Goal: Communication & Community: Participate in discussion

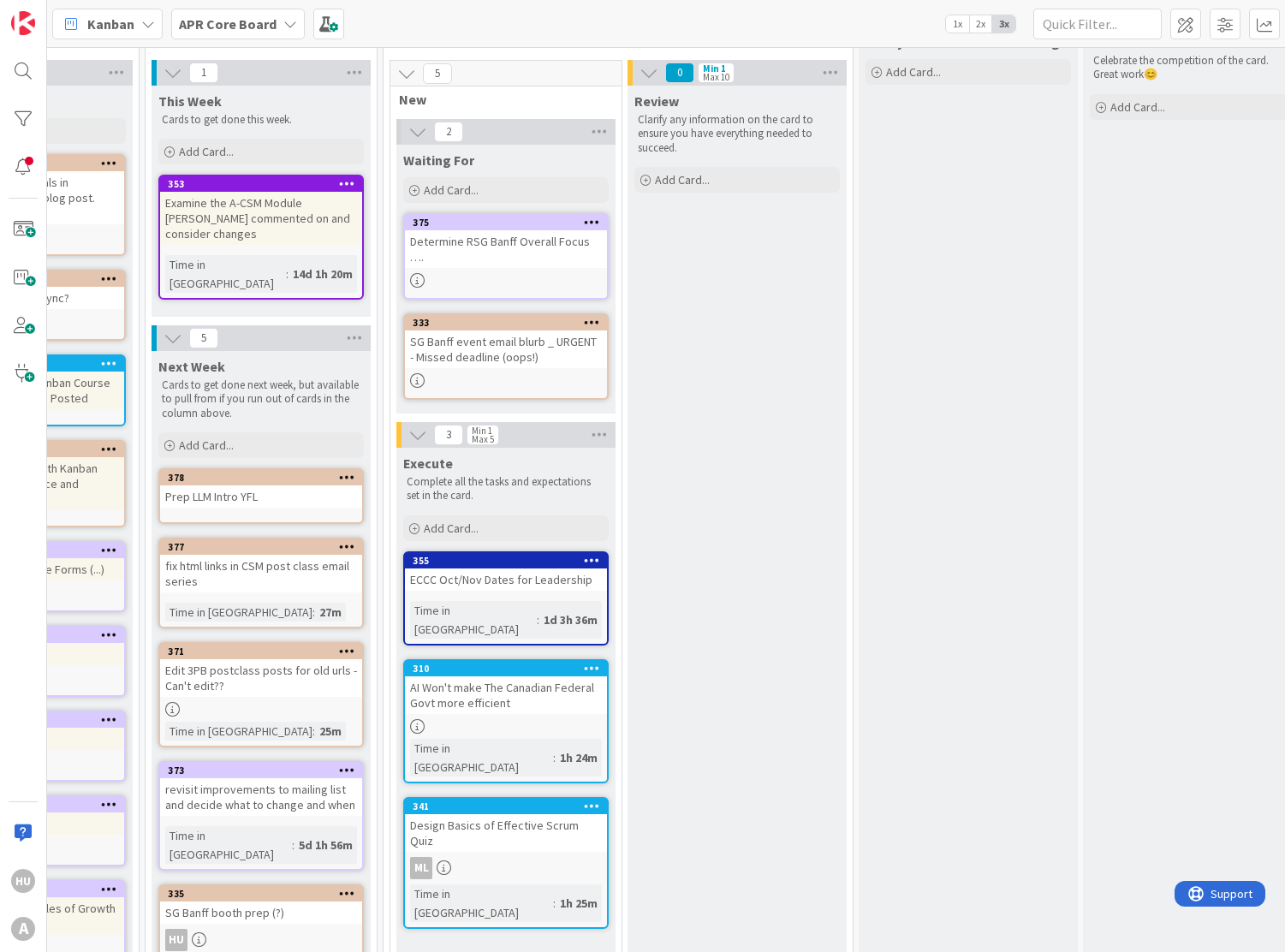
scroll to position [64, 1268]
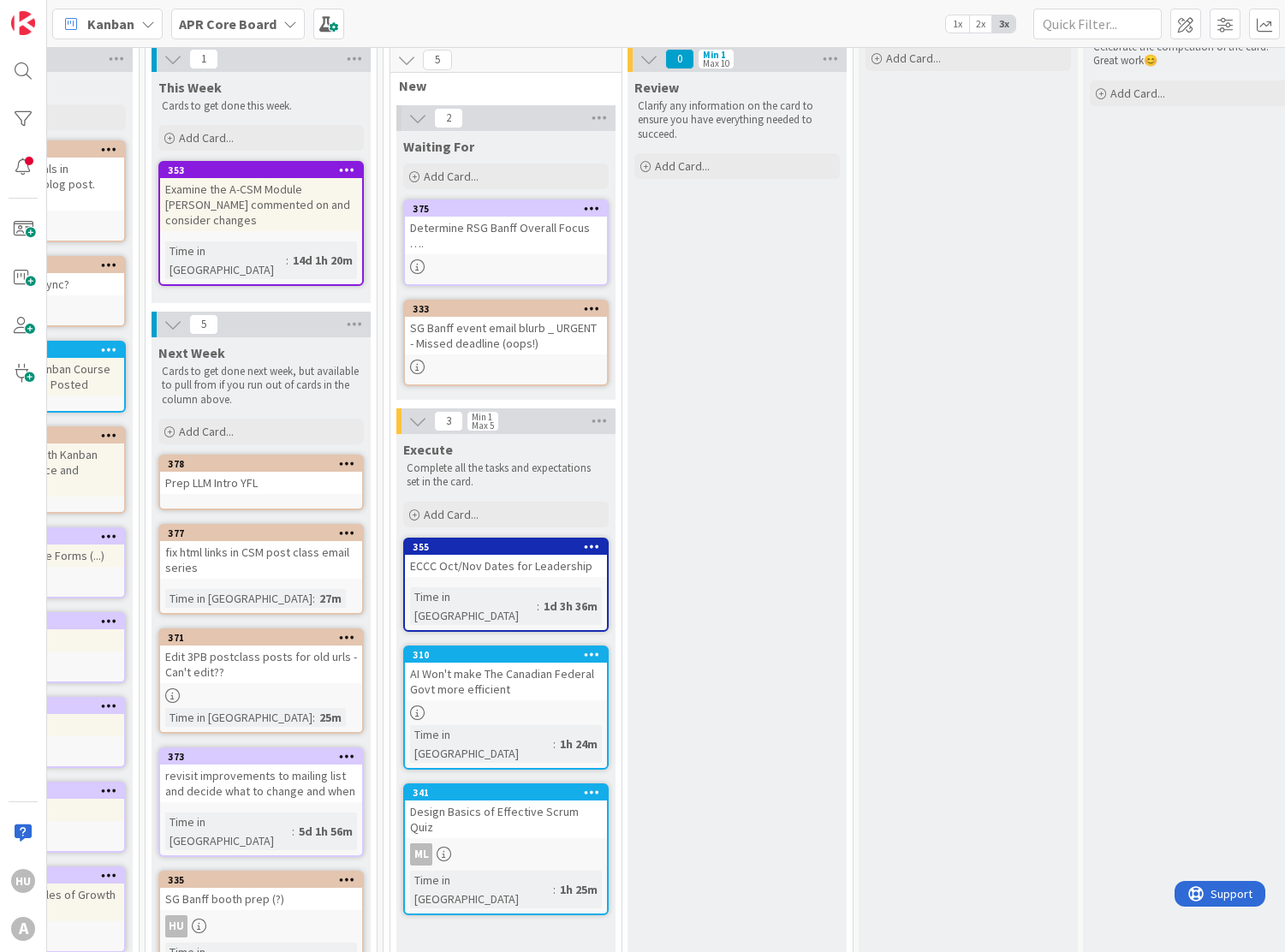
click at [508, 558] on div "ECCC Oct/Nov Dates for Leadership" at bounding box center [506, 566] width 202 height 22
click at [508, 558] on div "4 Backlog Cards that are just ideas and still need to be thought about before g…" at bounding box center [665, 499] width 1238 height 905
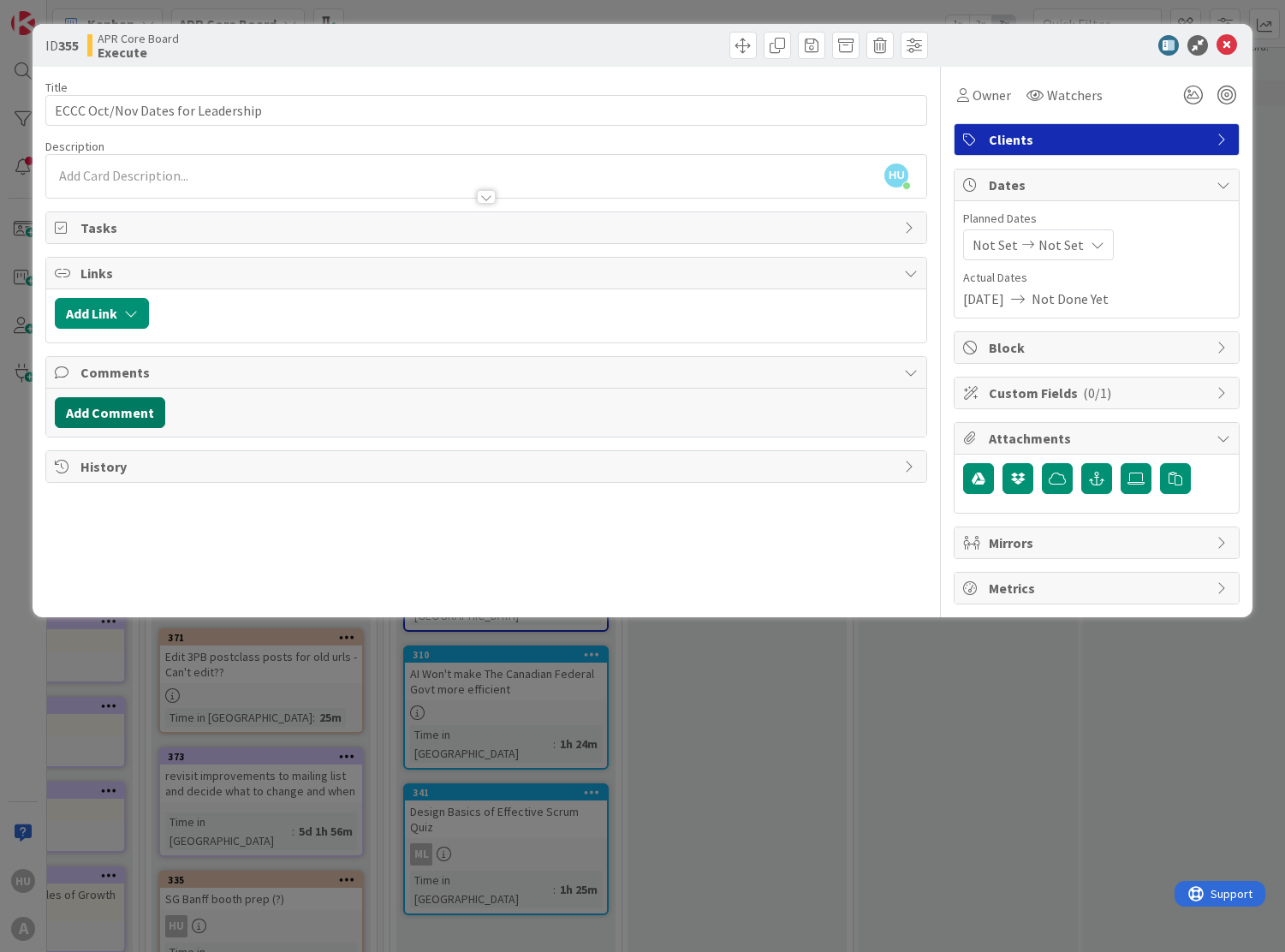
click at [98, 414] on button "Add Comment" at bounding box center [110, 413] width 110 height 31
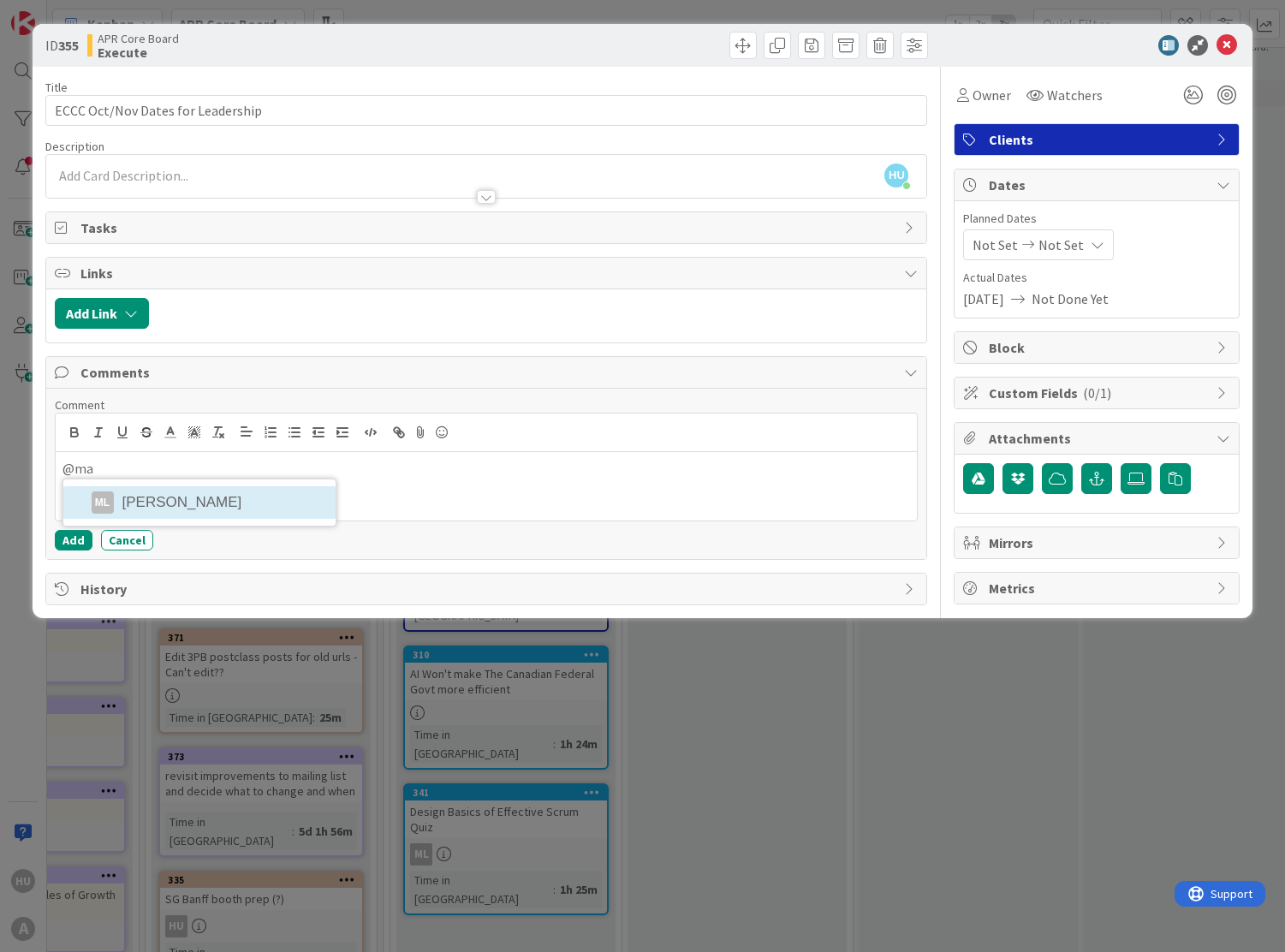
click at [132, 504] on li "ML [PERSON_NAME]" at bounding box center [199, 502] width 272 height 32
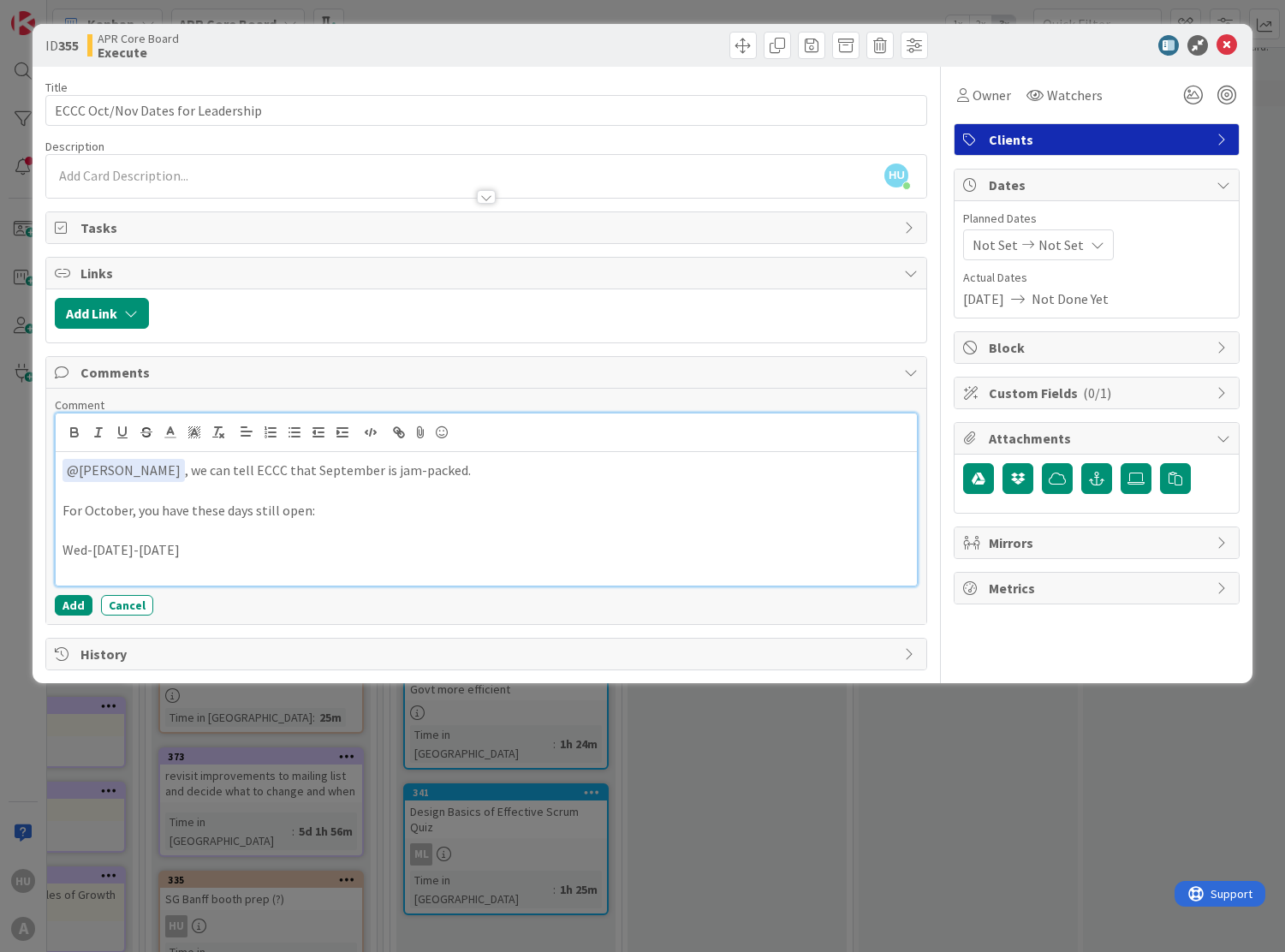
click at [254, 510] on p "For October, you have these days still open:" at bounding box center [486, 510] width 848 height 19
click at [128, 570] on p at bounding box center [486, 569] width 848 height 19
click at [228, 542] on p "Wed-[DATE]-[DATE]" at bounding box center [486, 550] width 848 height 19
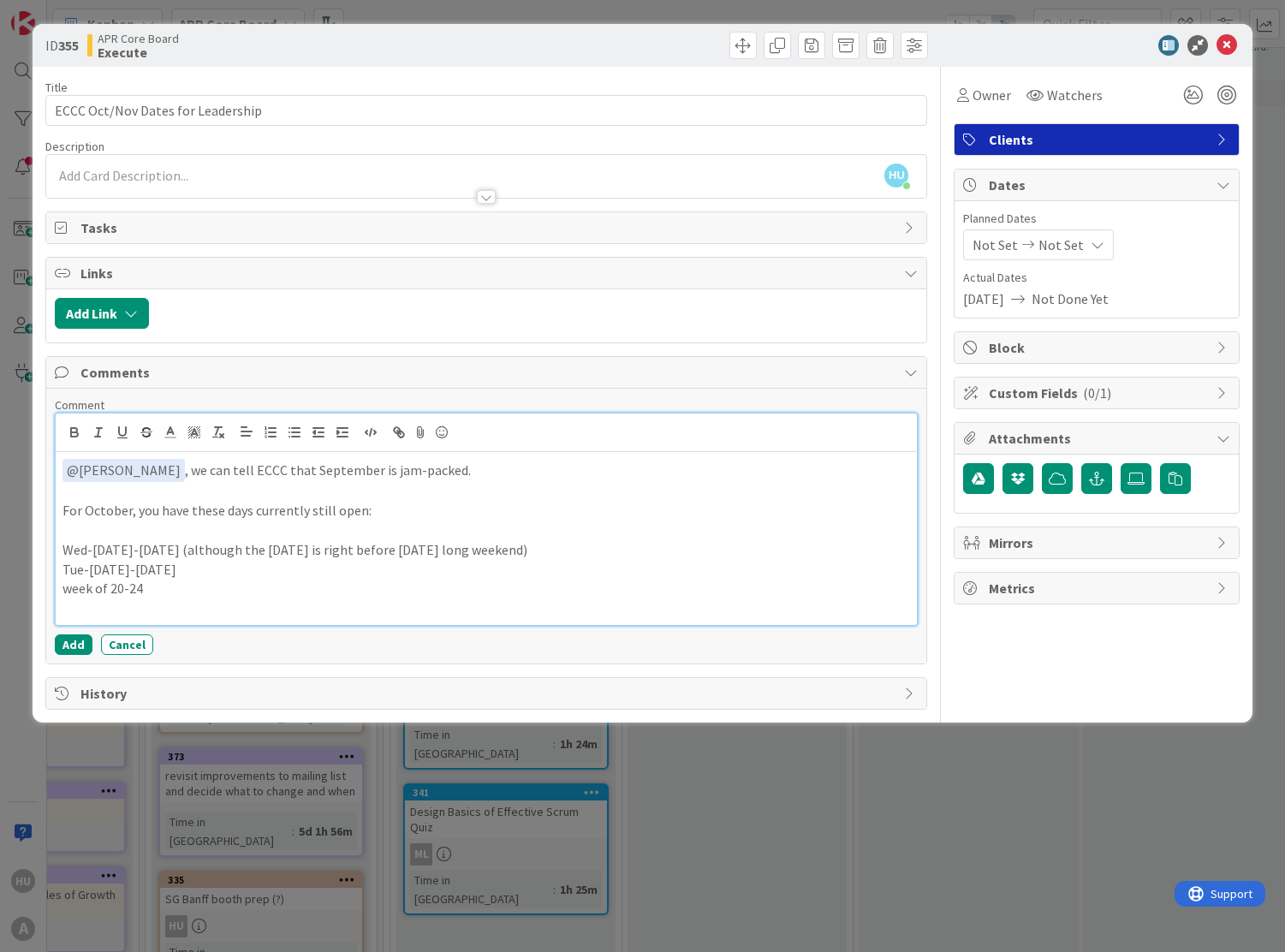
click at [123, 570] on p "Tue-[DATE]-[DATE]" at bounding box center [486, 569] width 848 height 19
copy p "October"
click at [110, 589] on p "week of 20-24" at bounding box center [486, 588] width 848 height 19
click at [253, 584] on p "week of [DATE]-[DATE]" at bounding box center [486, 588] width 848 height 19
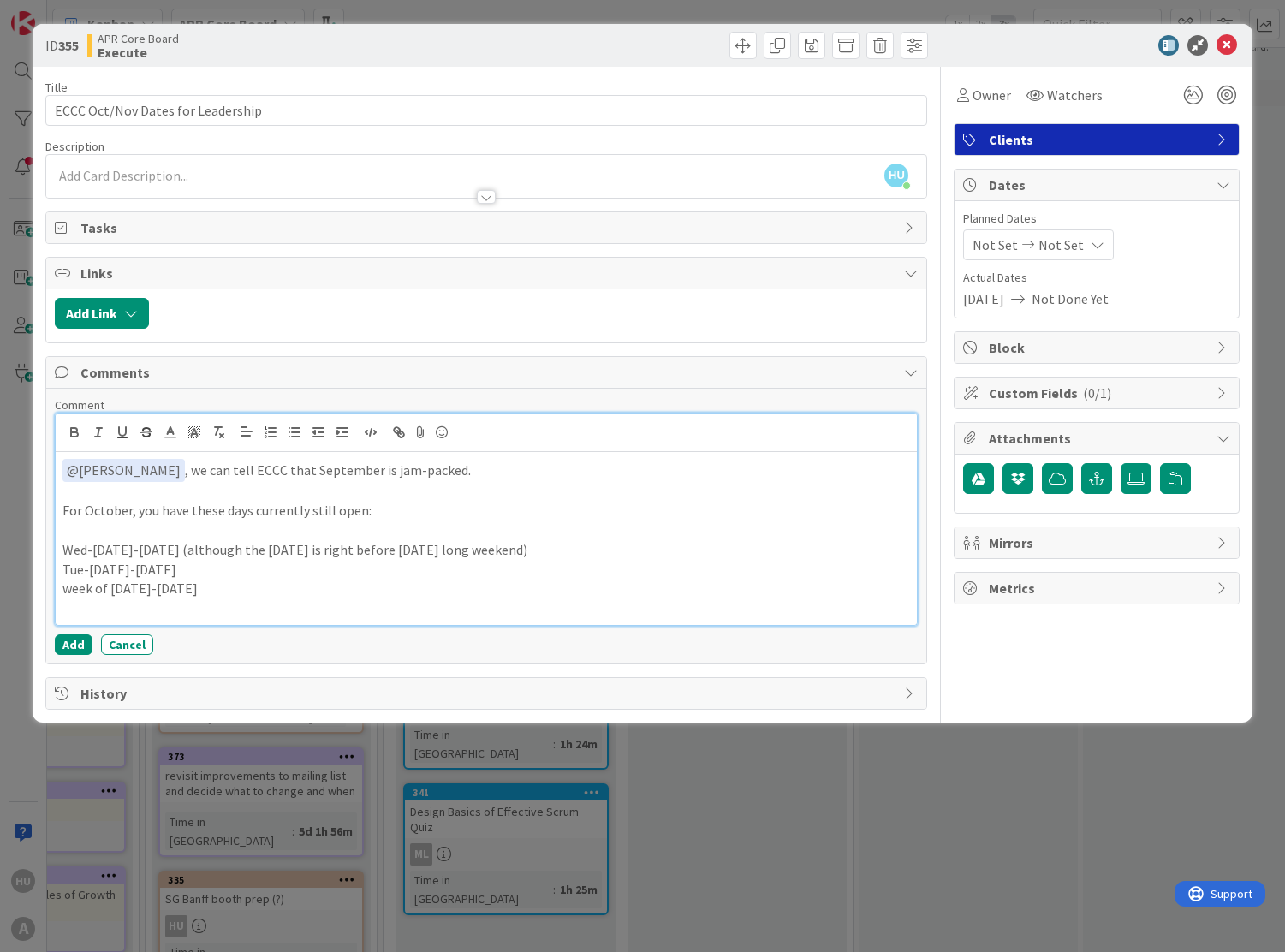
click at [149, 493] on p at bounding box center [486, 492] width 848 height 19
click at [463, 464] on p "﻿ @ [PERSON_NAME] ﻿ , we can tell ECCC that September is jam-packed." at bounding box center [486, 470] width 848 height 23
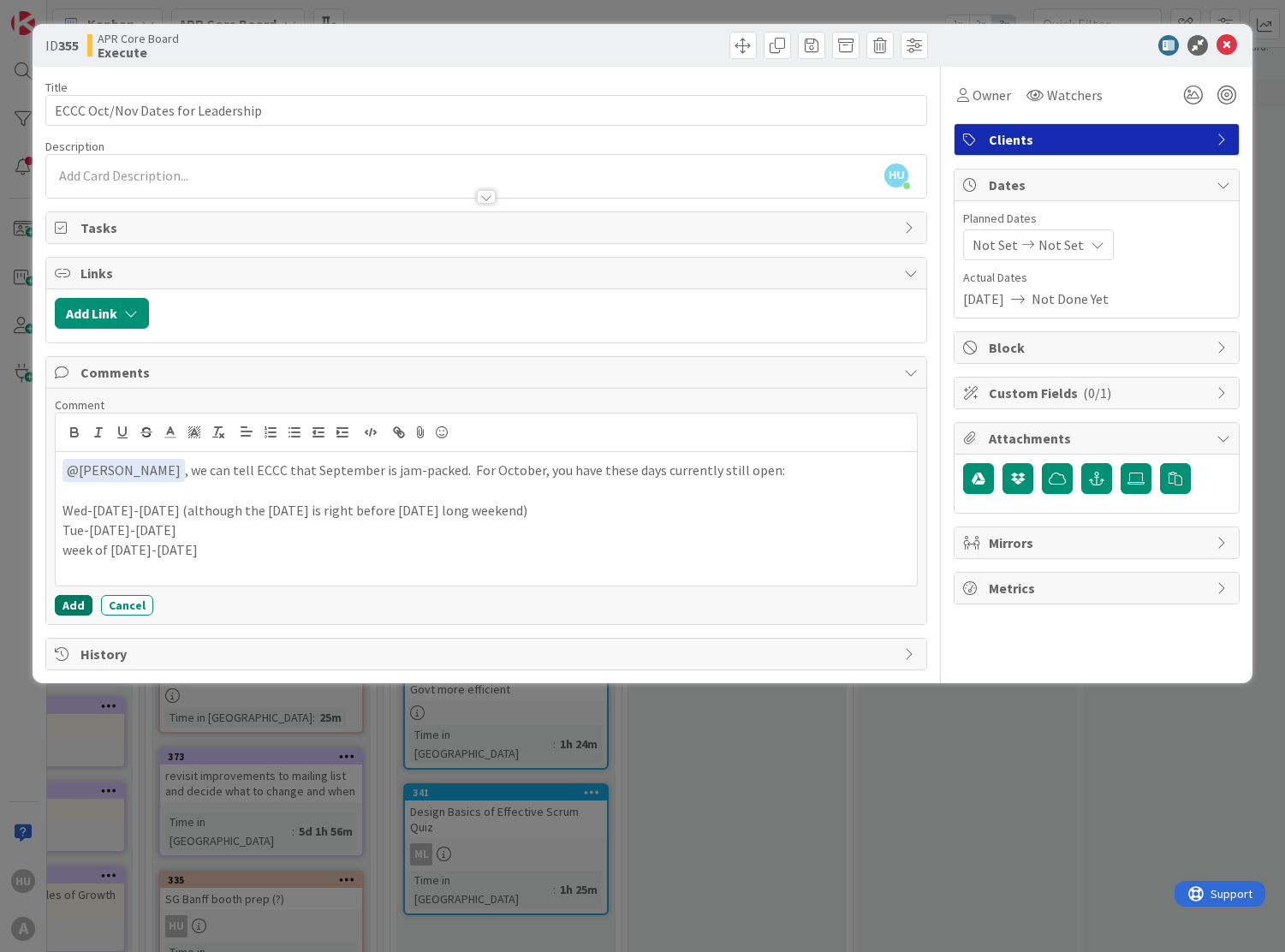
click at [71, 603] on button "Add" at bounding box center [74, 606] width 38 height 20
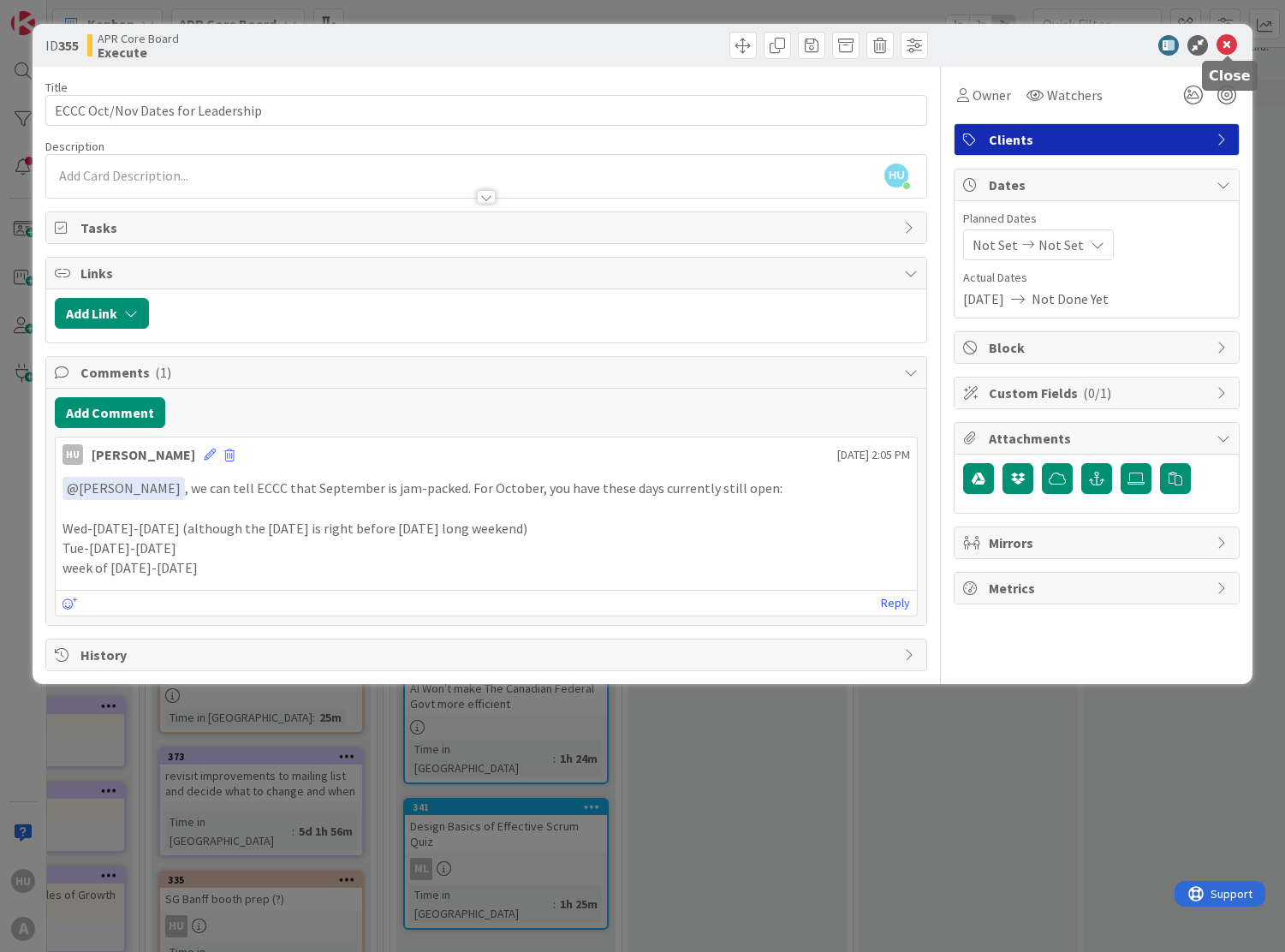
click at [1234, 40] on icon at bounding box center [1227, 45] width 20 height 20
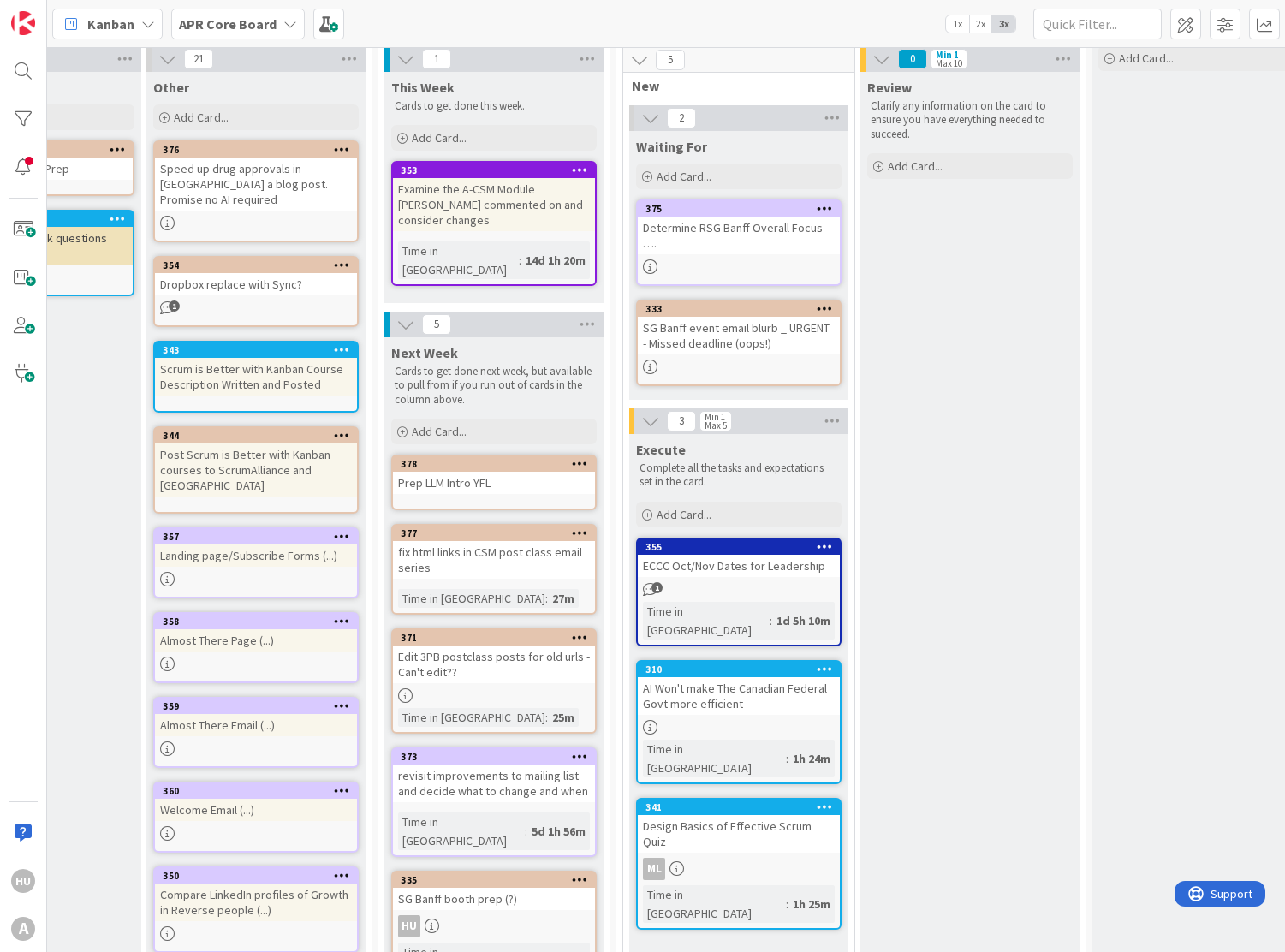
scroll to position [64, 1054]
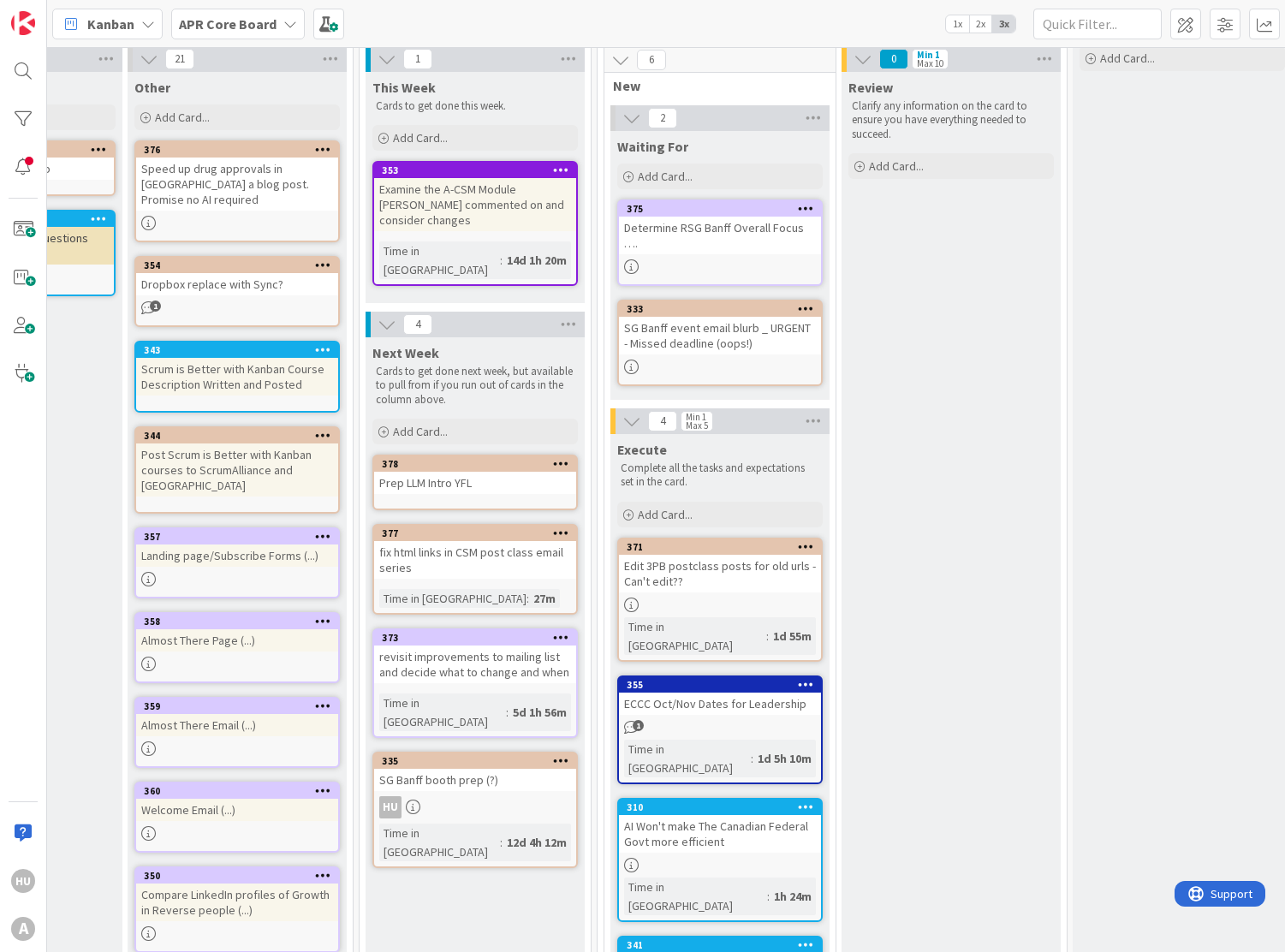
click at [803, 540] on icon at bounding box center [806, 546] width 17 height 12
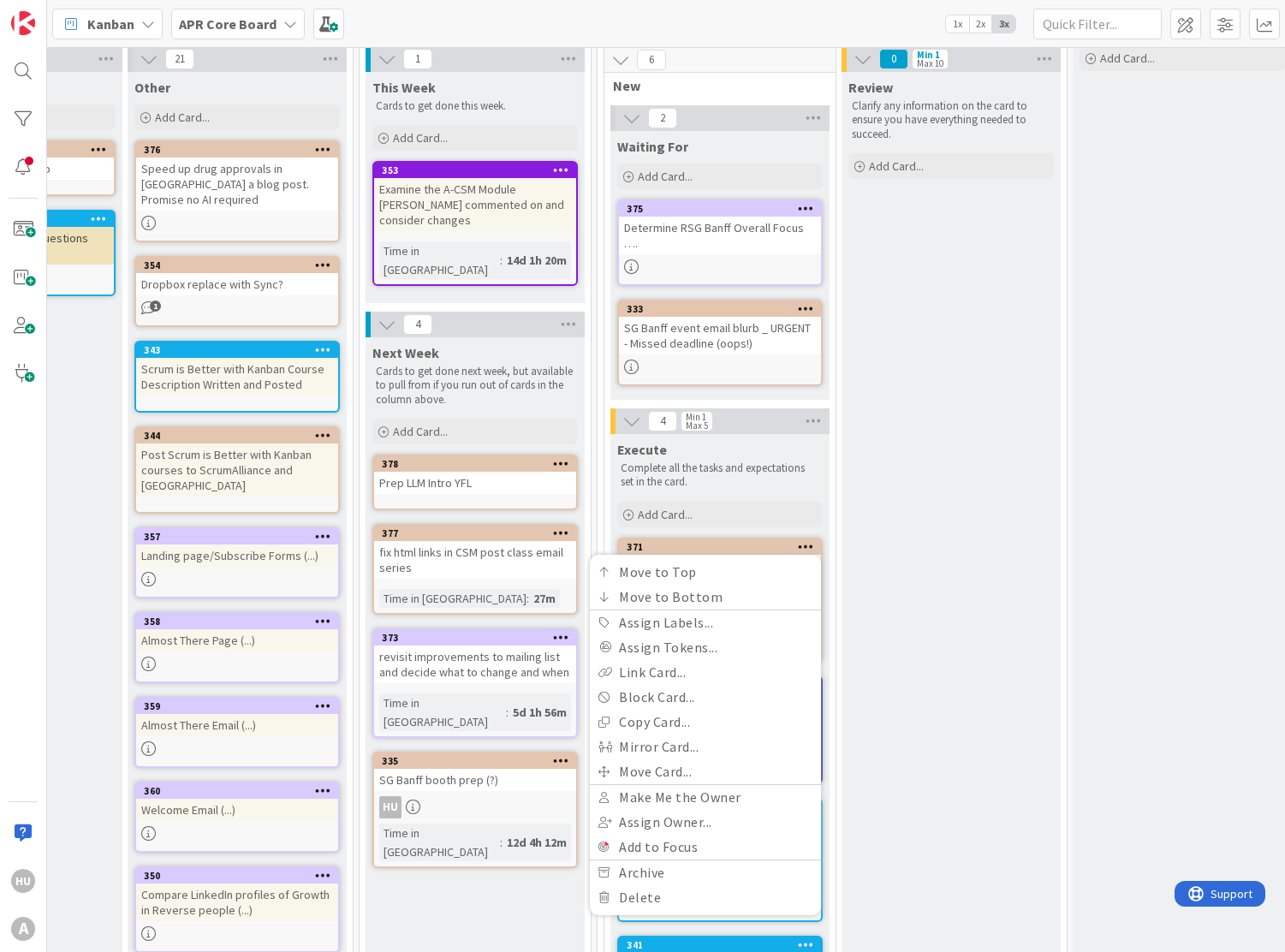
click at [914, 445] on div "Review Clarify any information on the card to ensure you have everything needed…" at bounding box center [951, 606] width 220 height 1068
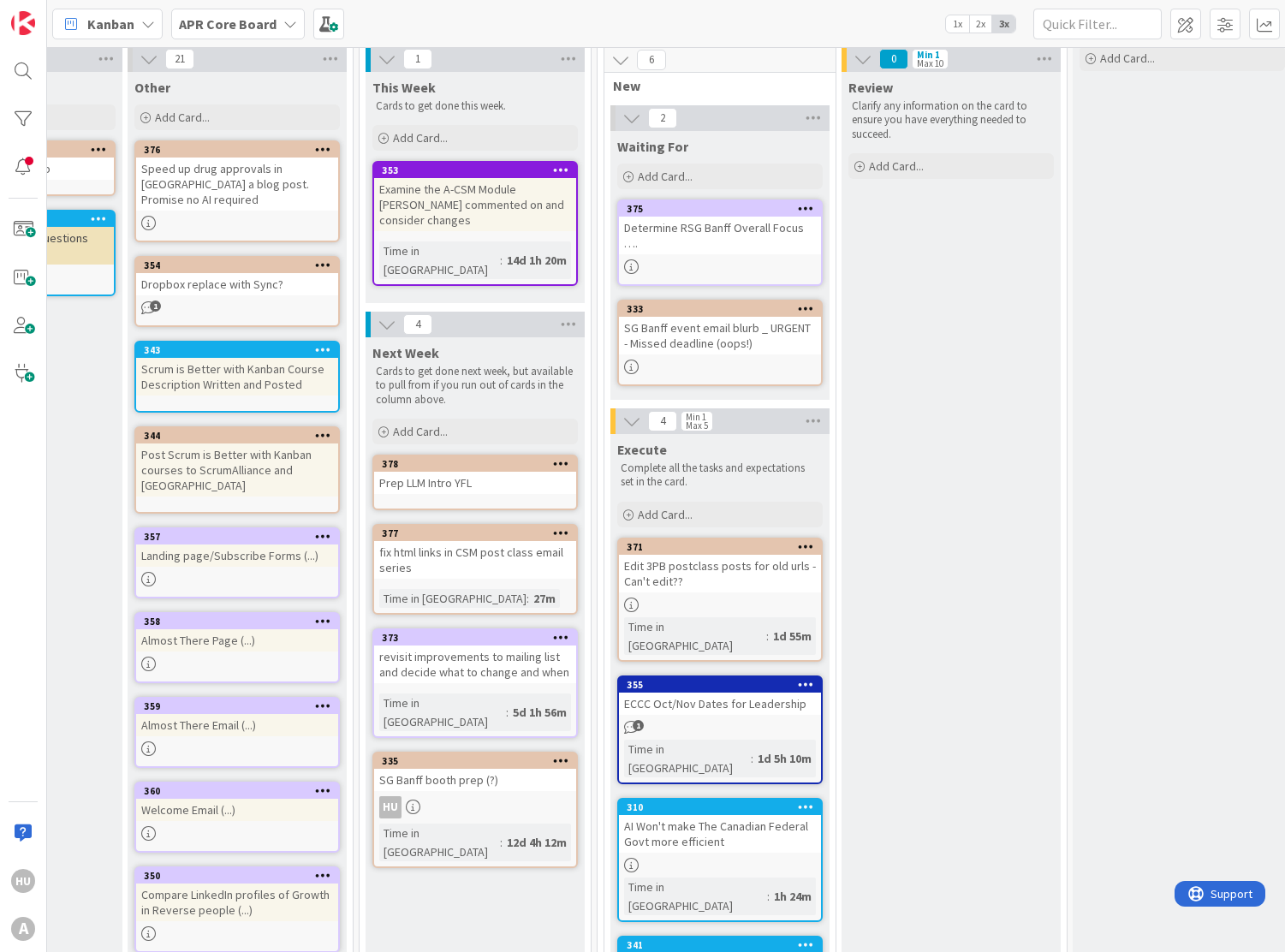
click at [672, 572] on div "Edit 3PB postclass posts for old urls - Can't edit??" at bounding box center [721, 573] width 202 height 38
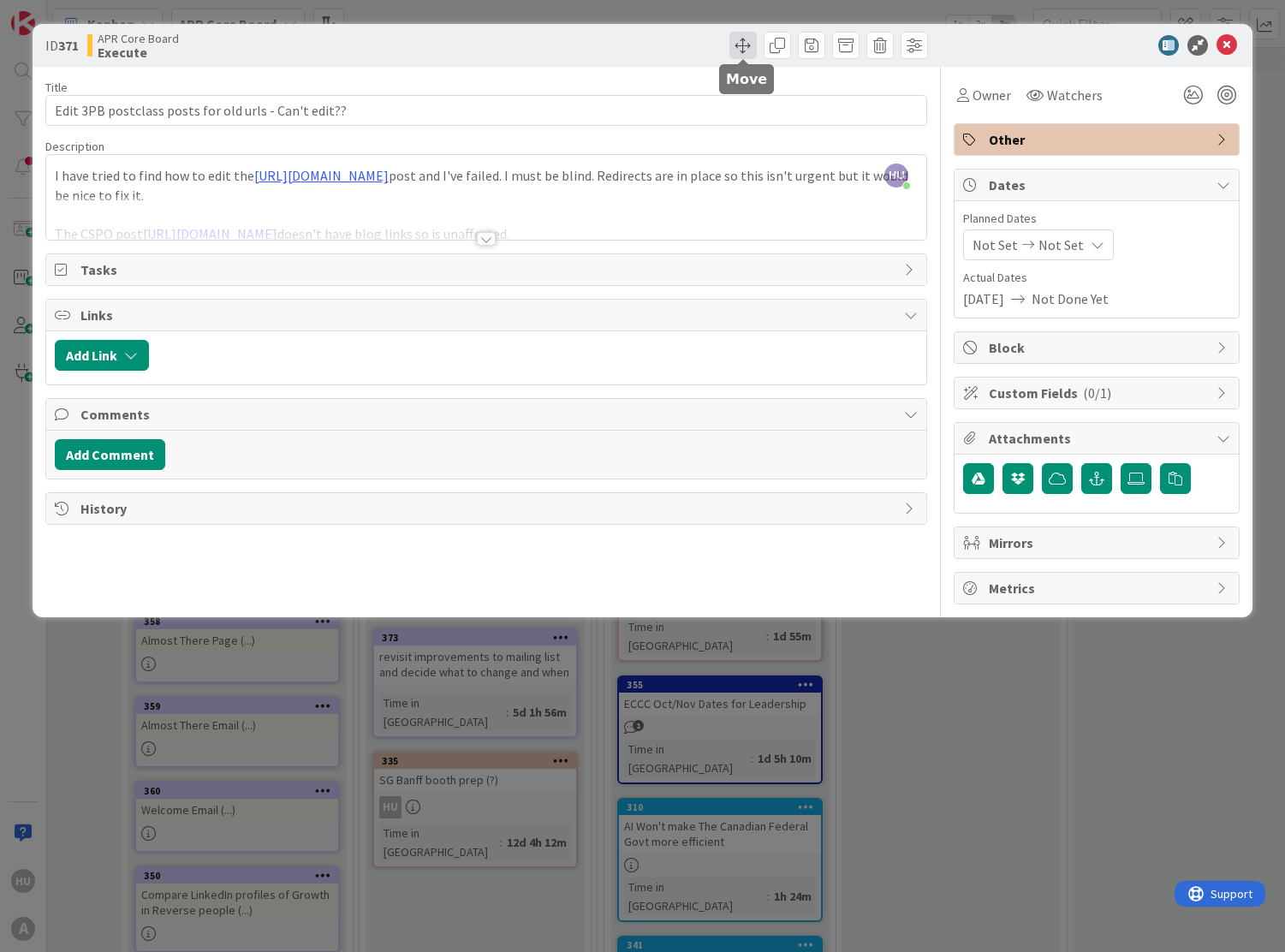
click at [747, 43] on span at bounding box center [744, 45] width 28 height 28
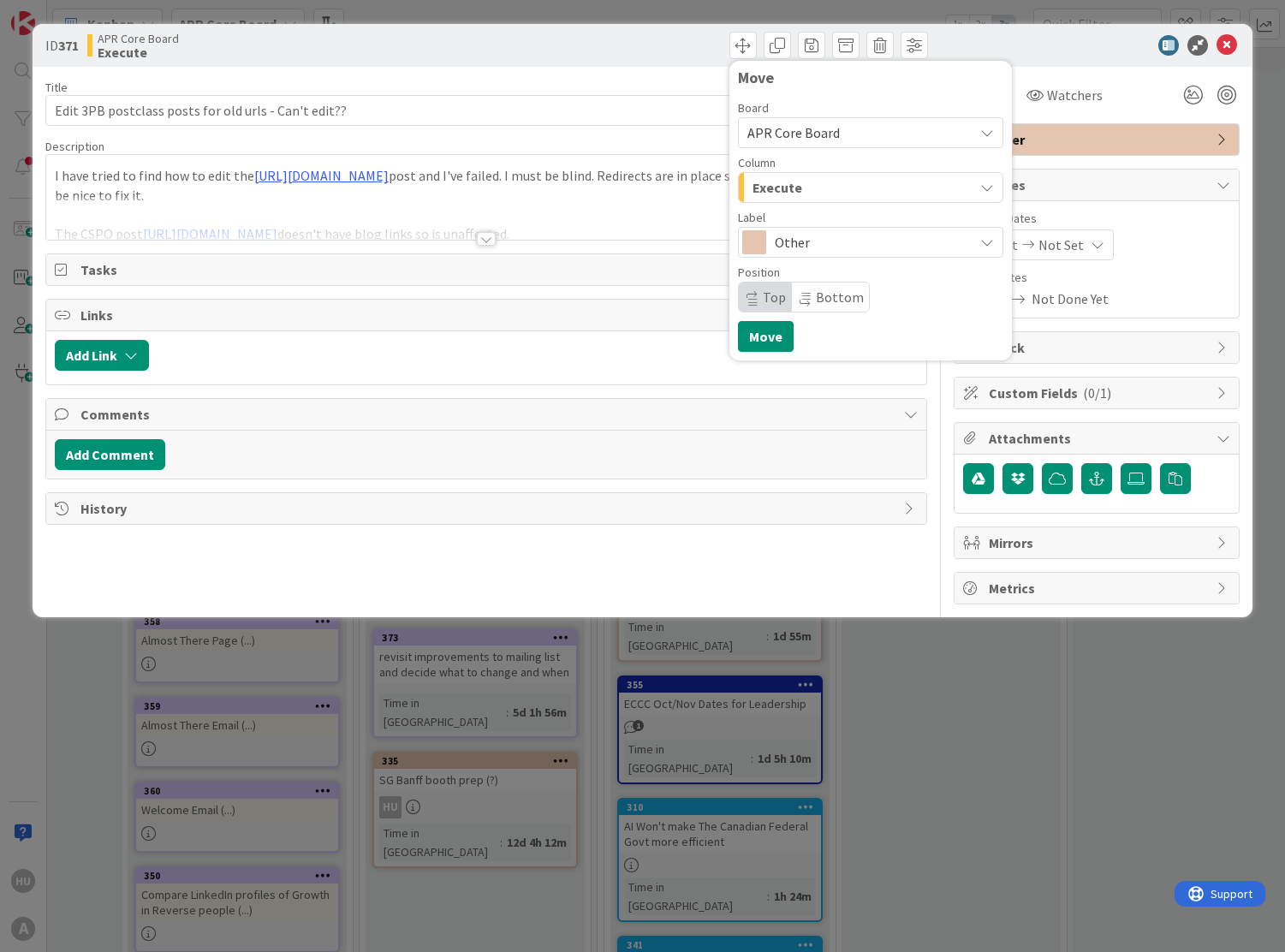
click at [771, 183] on span "Execute" at bounding box center [778, 187] width 50 height 22
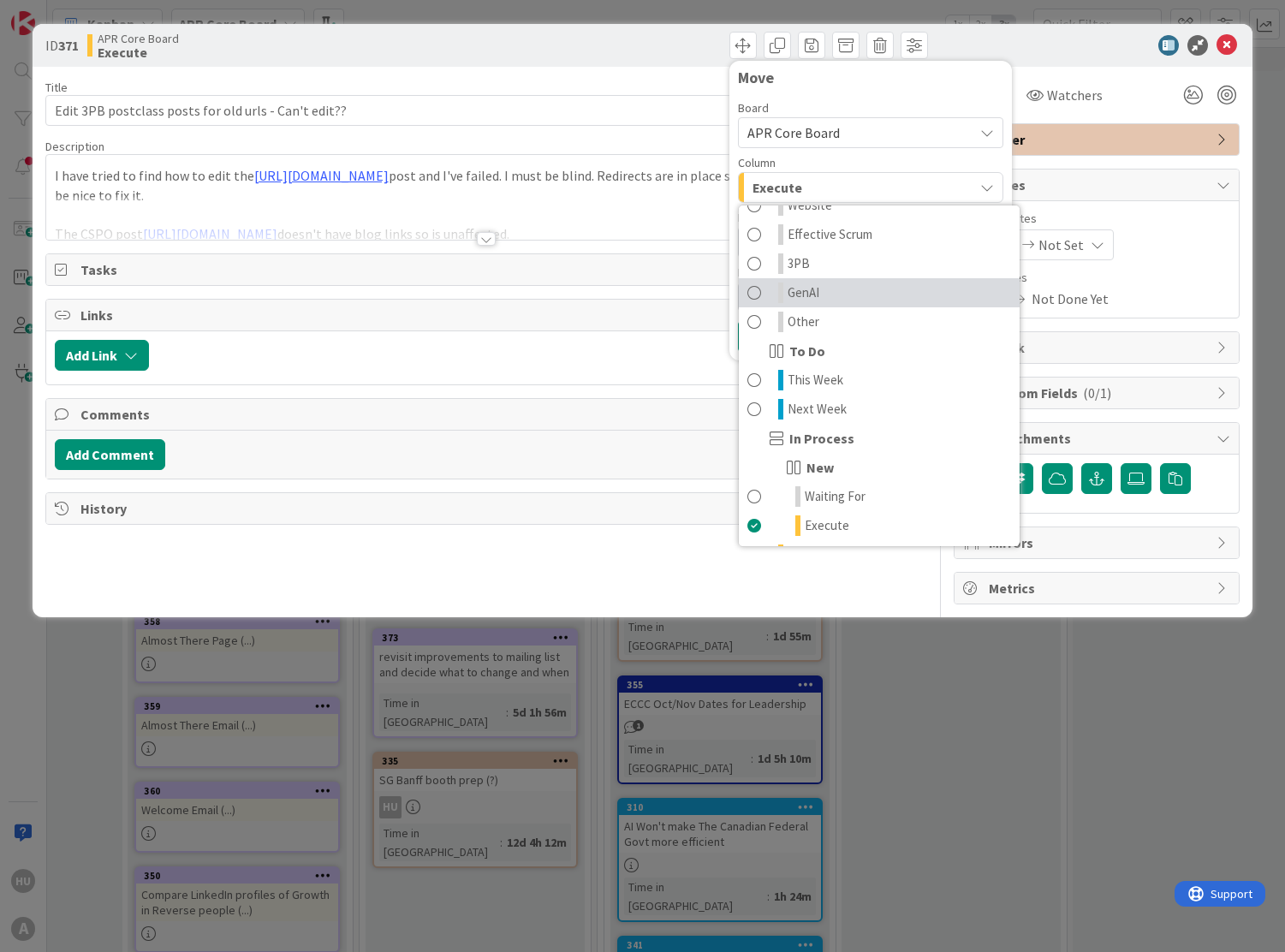
scroll to position [197, 0]
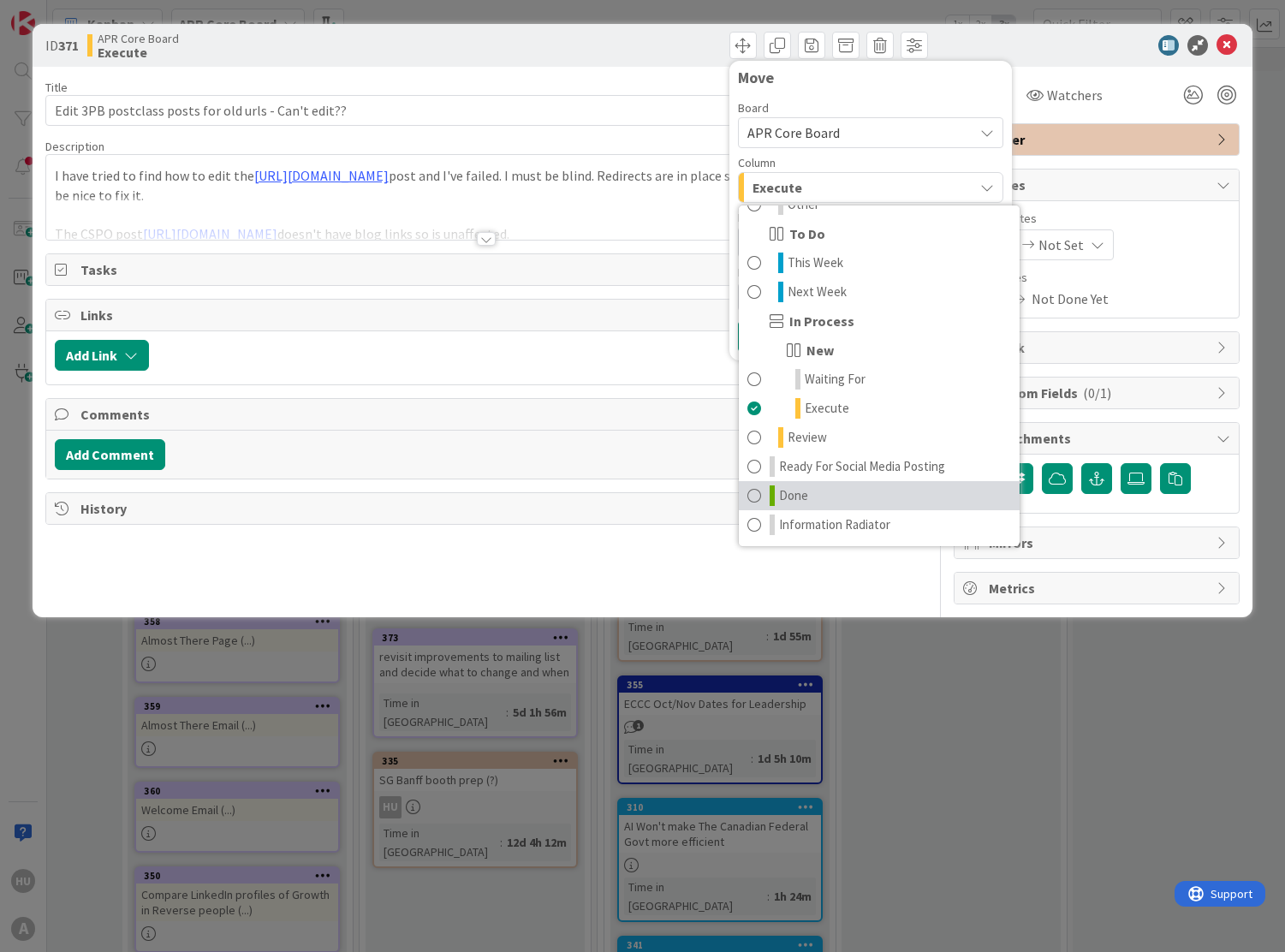
click at [790, 489] on span "Done" at bounding box center [794, 495] width 29 height 20
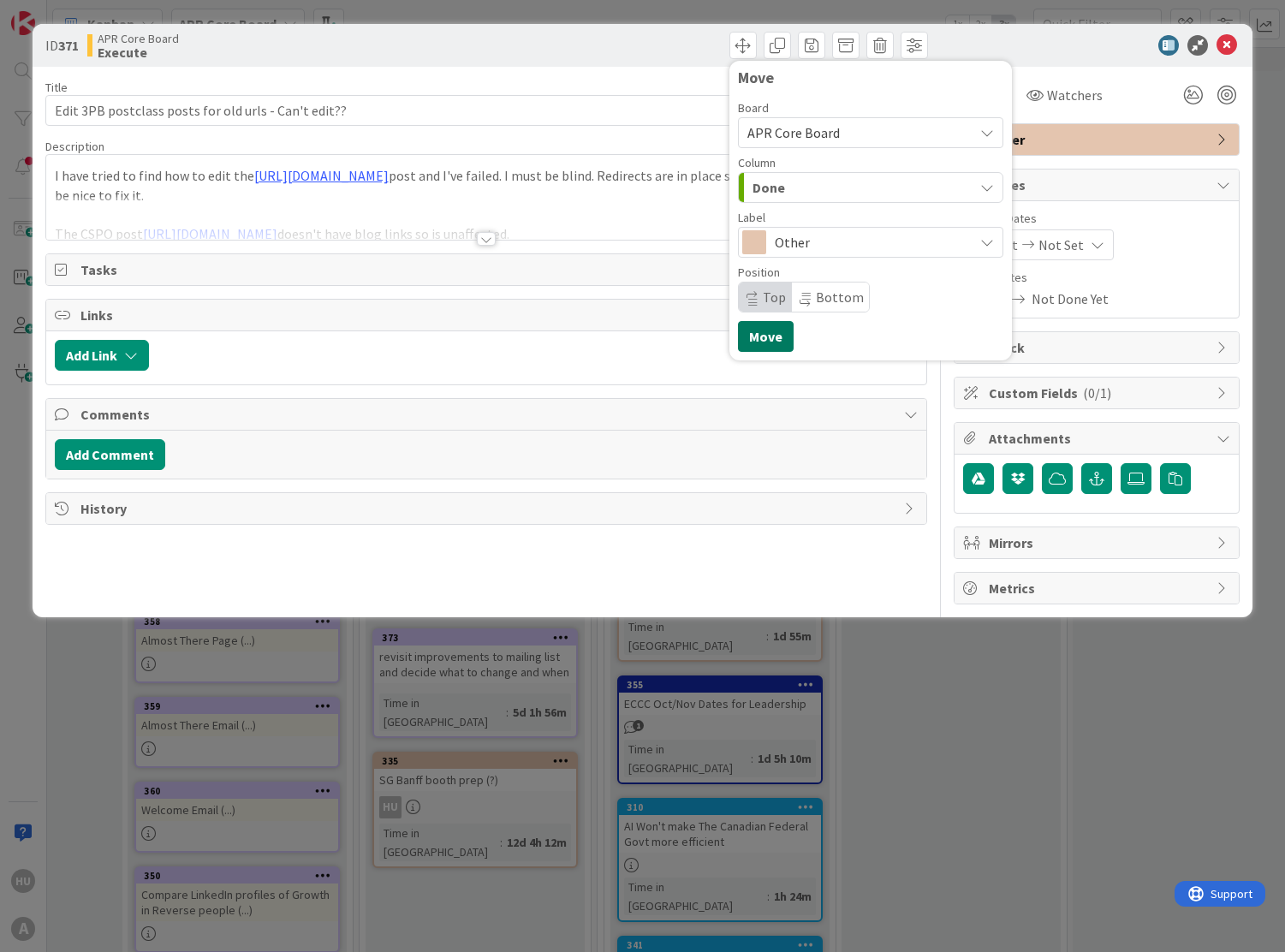
click at [758, 339] on button "Move" at bounding box center [766, 336] width 56 height 31
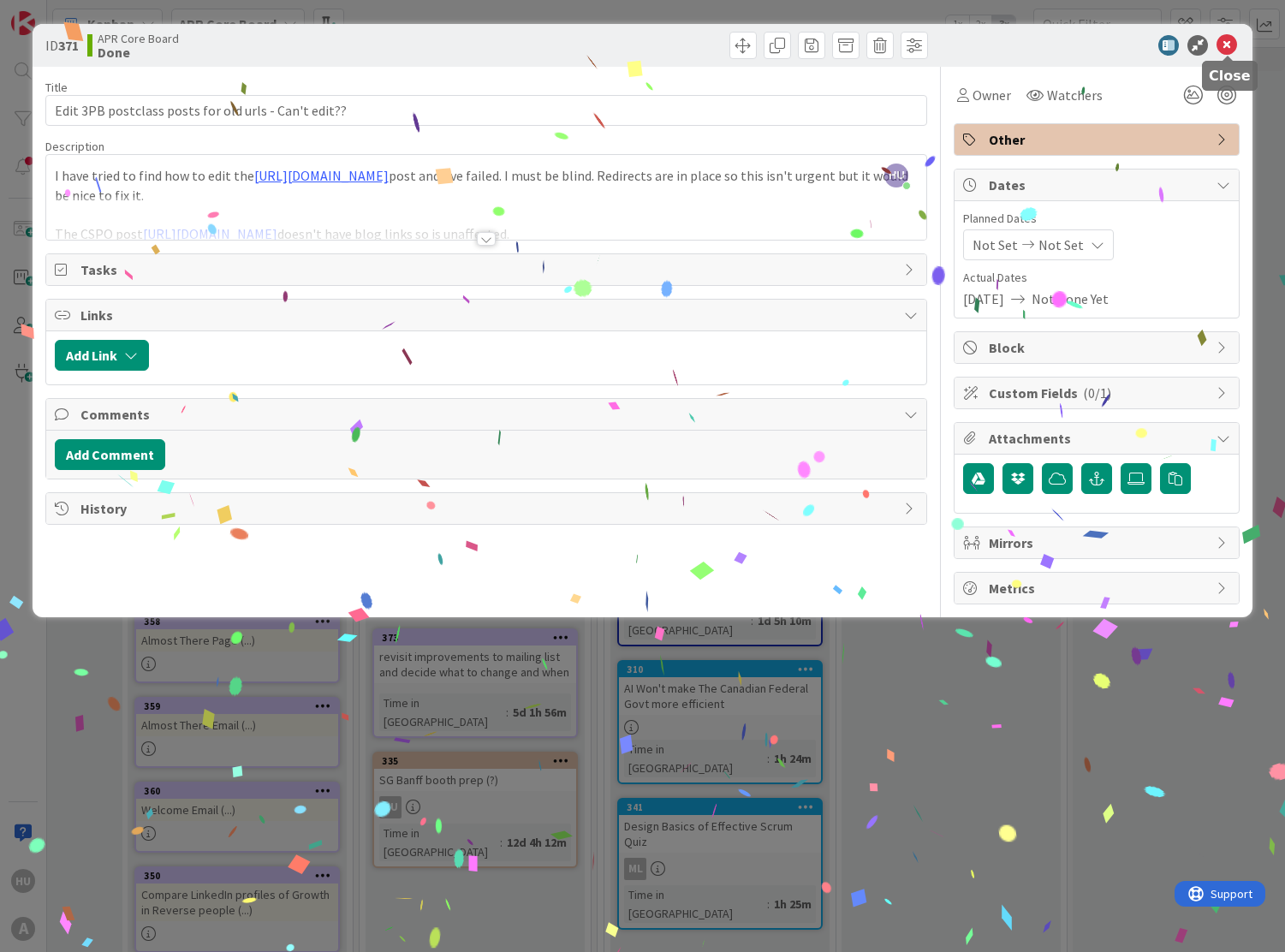
click at [1228, 48] on icon at bounding box center [1227, 45] width 20 height 20
